Goal: Task Accomplishment & Management: Manage account settings

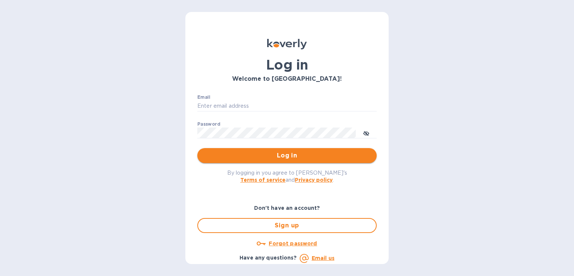
type input "steve.oceansouth@gmail.com"
click at [280, 154] on span "Log in" at bounding box center [286, 155] width 167 height 9
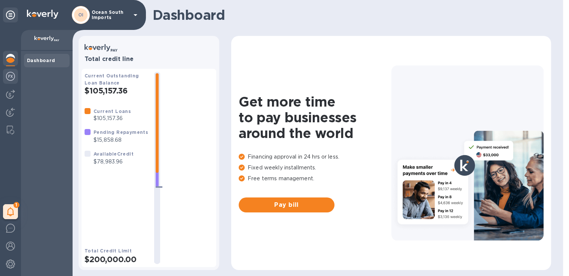
click at [7, 77] on img at bounding box center [10, 76] width 9 height 9
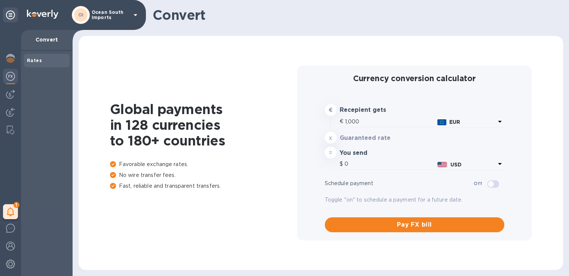
click at [10, 84] on div at bounding box center [10, 76] width 15 height 15
type input "1,179.3"
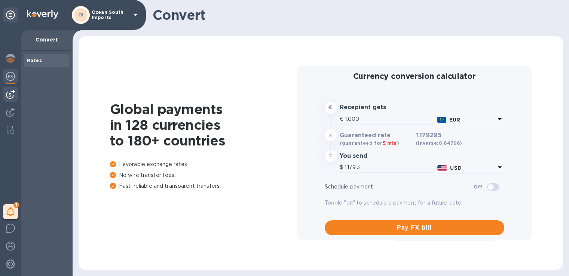
click at [8, 92] on img at bounding box center [10, 94] width 9 height 9
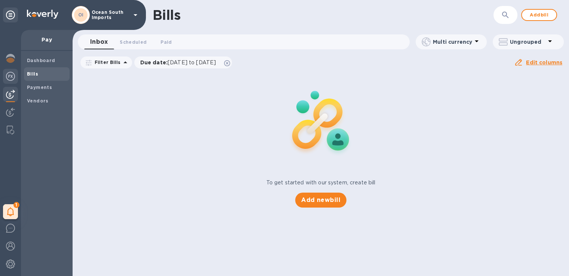
click at [8, 82] on div at bounding box center [10, 77] width 15 height 16
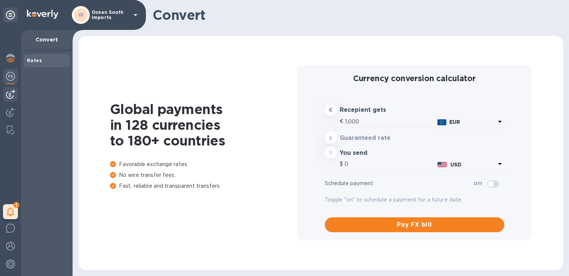
type input "1,179.3"
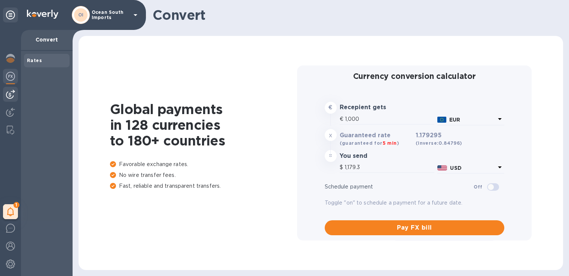
click at [13, 89] on div at bounding box center [10, 94] width 15 height 15
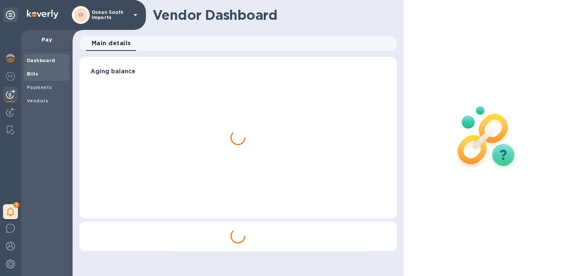
click at [34, 74] on b "Bills" at bounding box center [32, 74] width 11 height 6
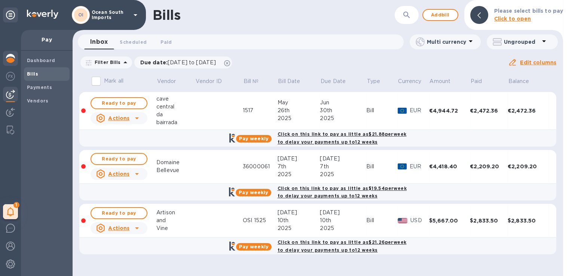
click at [10, 65] on div at bounding box center [10, 59] width 15 height 16
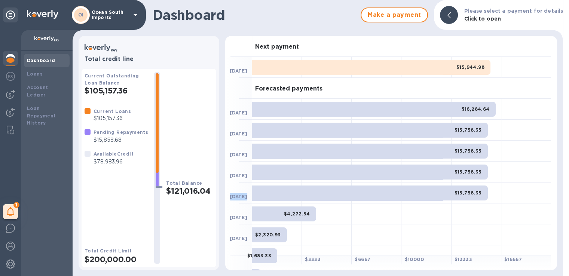
drag, startPoint x: 231, startPoint y: 198, endPoint x: 252, endPoint y: 196, distance: 21.7
click at [252, 196] on div "[DATE] $15,758.35" at bounding box center [388, 192] width 326 height 21
click at [241, 196] on b "[DATE]" at bounding box center [238, 197] width 18 height 6
drag, startPoint x: 232, startPoint y: 114, endPoint x: 251, endPoint y: 114, distance: 19.4
click at [251, 114] on div "[DATE]" at bounding box center [238, 109] width 27 height 21
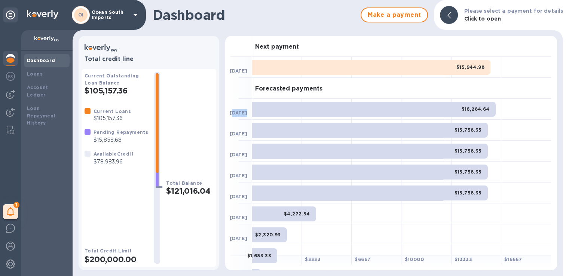
click at [247, 110] on span "[DATE]" at bounding box center [238, 112] width 18 height 7
